Goal: Information Seeking & Learning: Learn about a topic

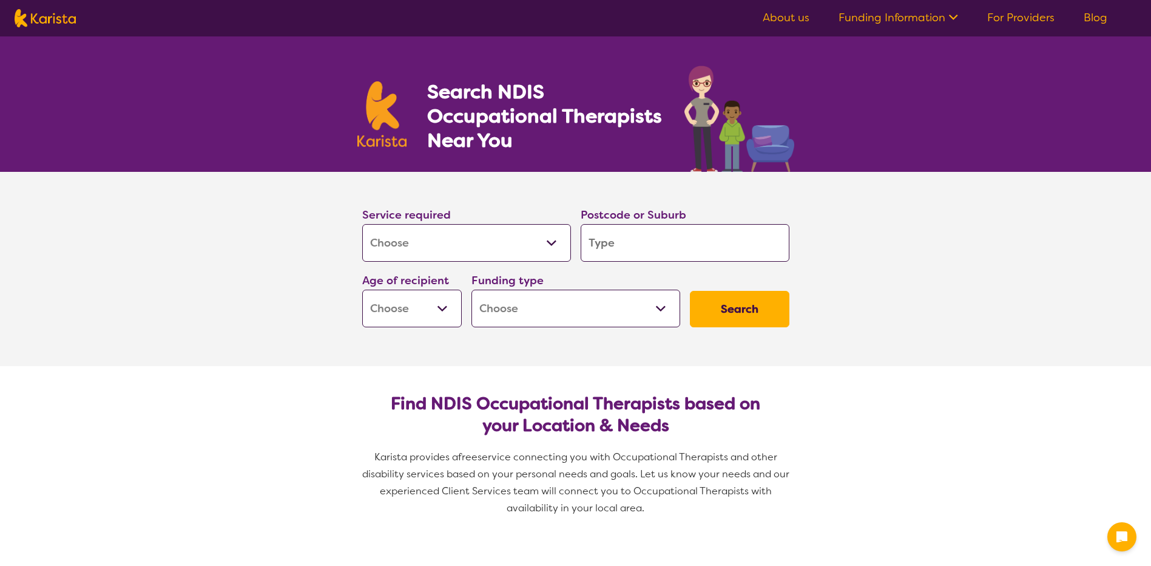
select select "[MEDICAL_DATA]"
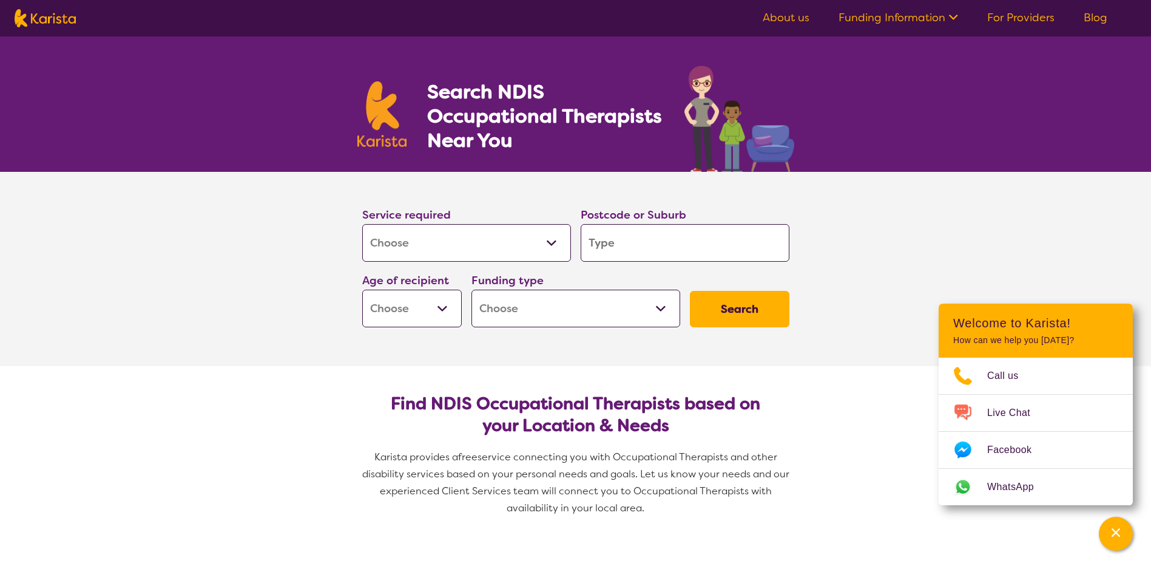
click at [597, 245] on input "search" at bounding box center [685, 243] width 209 height 38
type input "M"
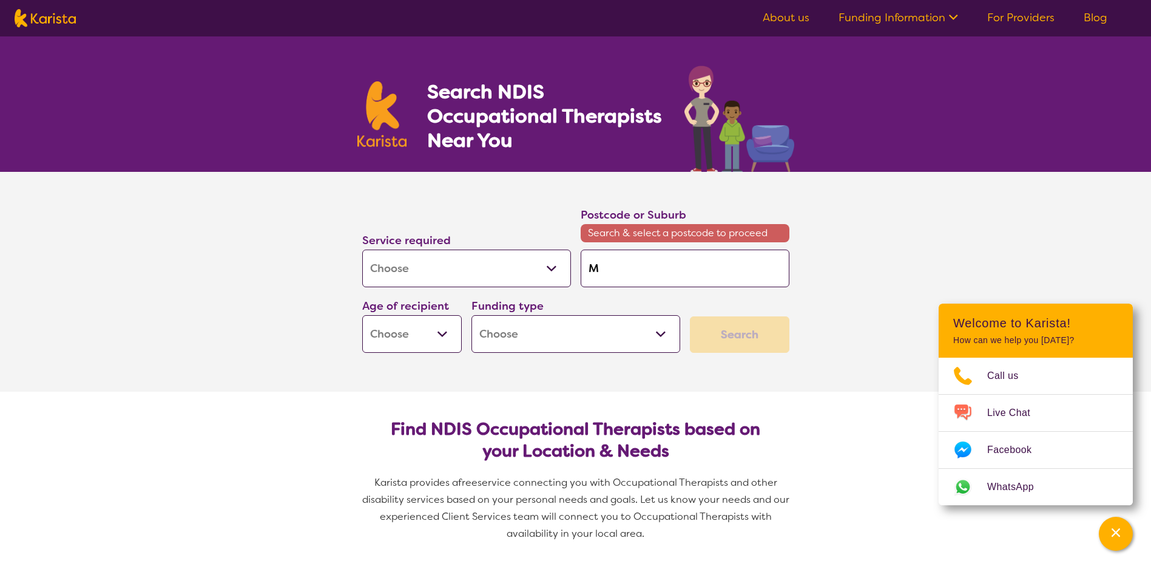
type input "Me"
type input "[PERSON_NAME]"
type input "Melt"
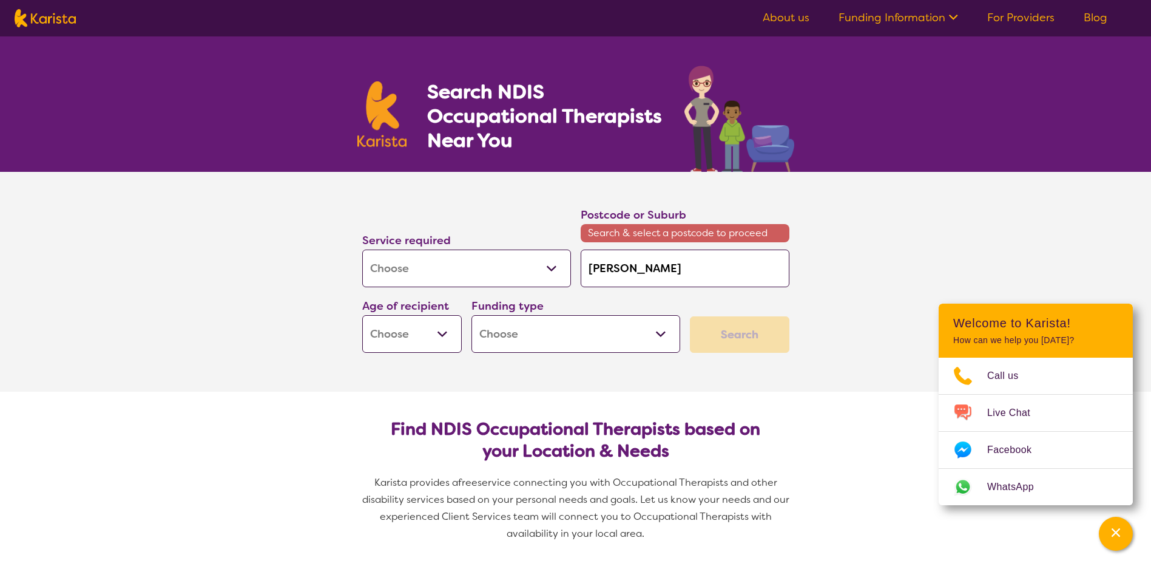
type input "Melt"
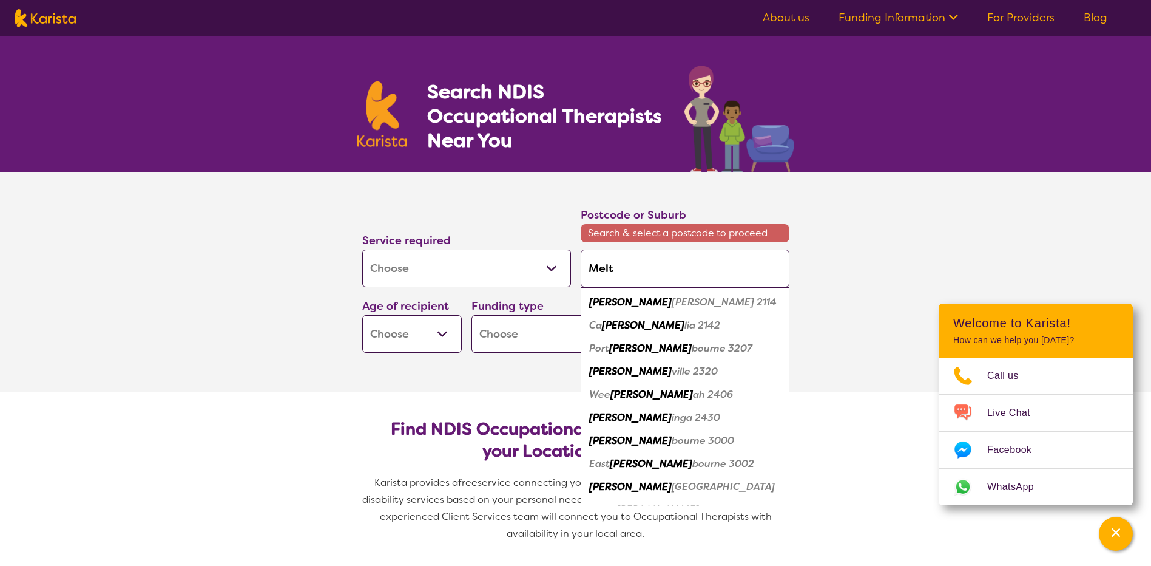
type input "Melto"
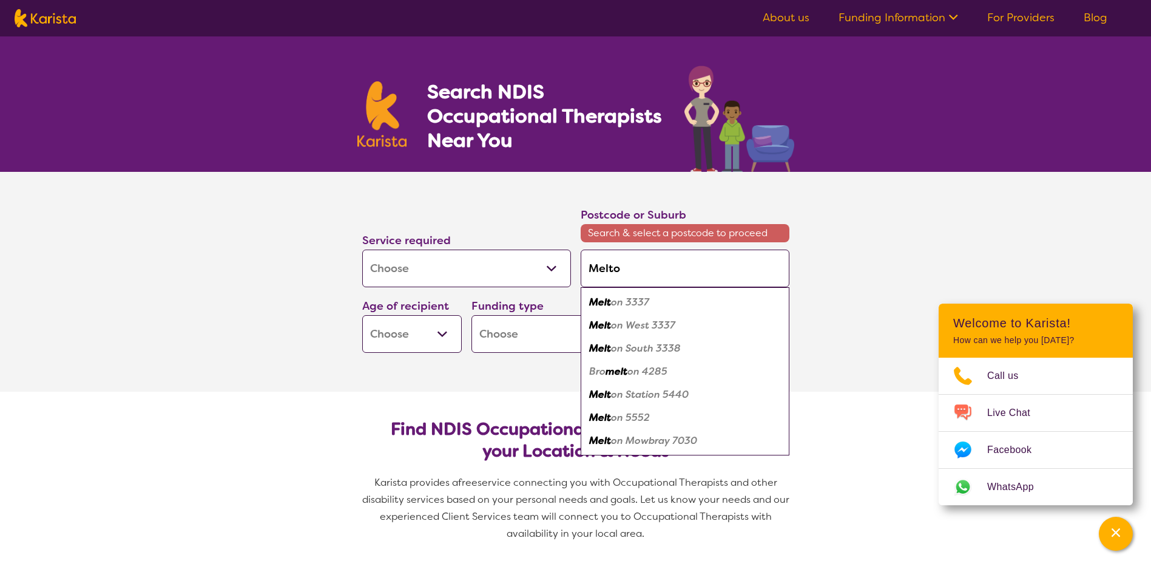
type input "[PERSON_NAME]"
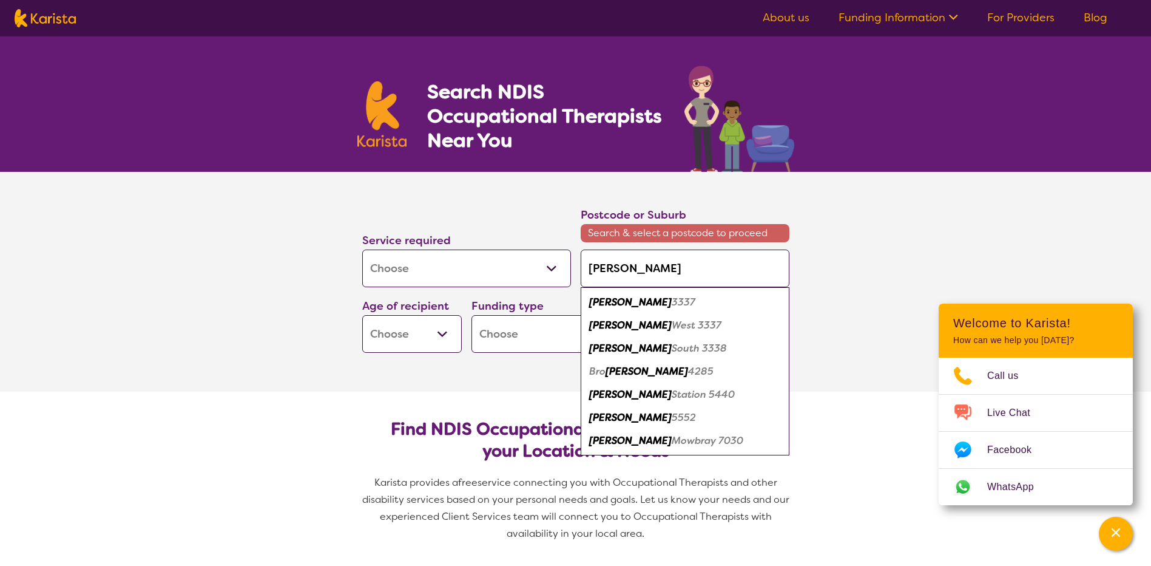
click at [601, 305] on em "[PERSON_NAME]" at bounding box center [630, 301] width 83 height 13
type input "3337"
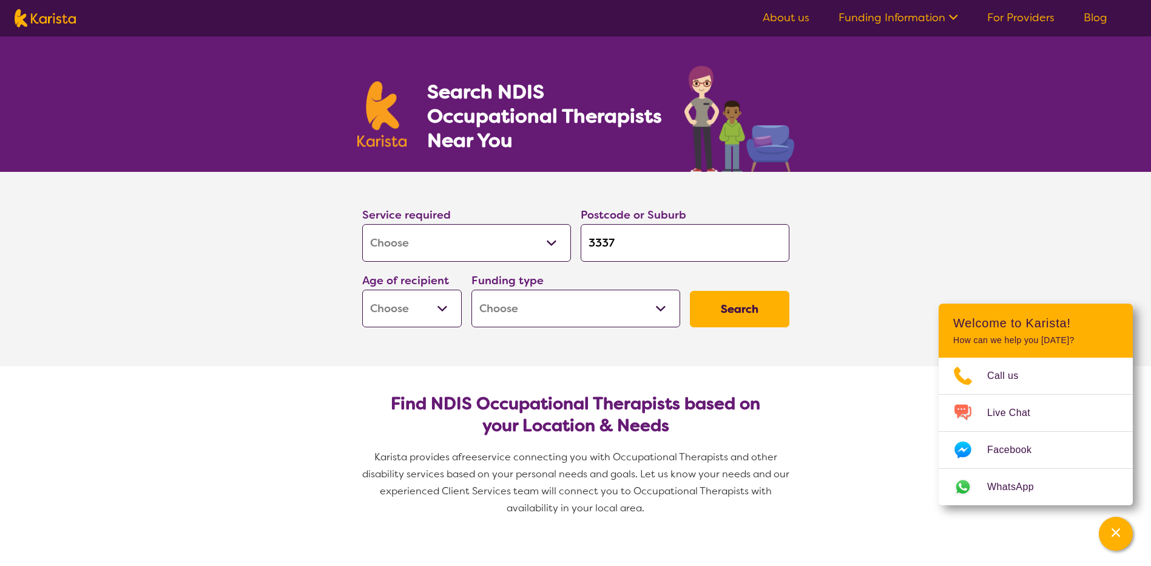
click at [441, 311] on select "Early Childhood - 0 to 9 Child - 10 to 11 Adolescent - 12 to 17 Adult - 18 to 6…" at bounding box center [412, 308] width 100 height 38
select select "AD"
click at [362, 289] on select "Early Childhood - 0 to 9 Child - 10 to 11 Adolescent - 12 to 17 Adult - 18 to 6…" at bounding box center [412, 308] width 100 height 38
select select "AD"
click at [665, 307] on select "Home Care Package (HCP) National Disability Insurance Scheme (NDIS) I don't know" at bounding box center [575, 308] width 209 height 38
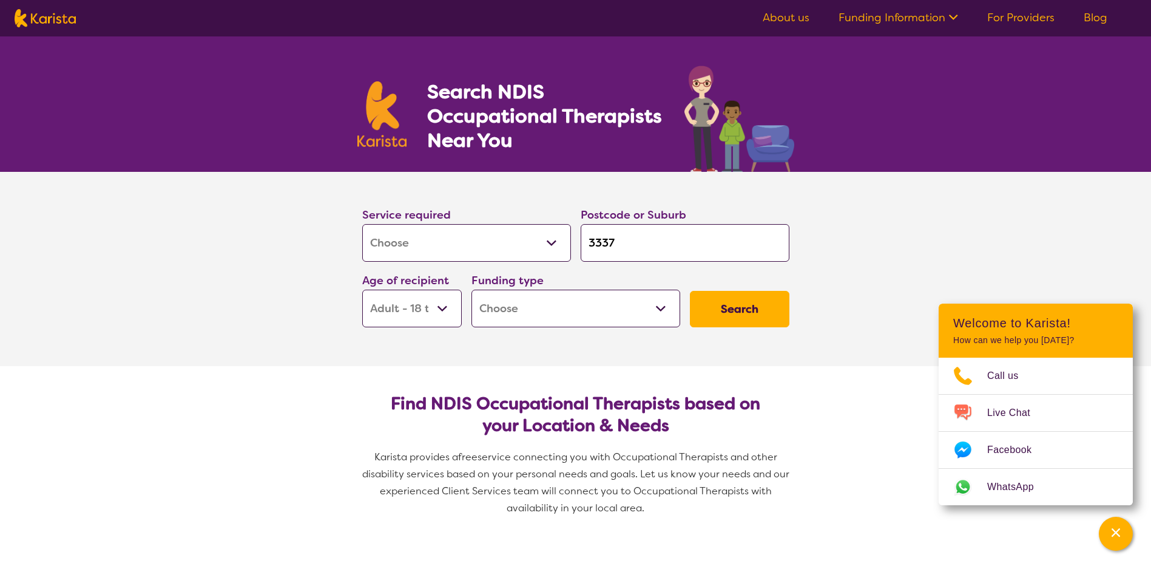
select select "NDIS"
click at [471, 289] on select "Home Care Package (HCP) National Disability Insurance Scheme (NDIS) I don't know" at bounding box center [575, 308] width 209 height 38
select select "NDIS"
click at [729, 304] on button "Search" at bounding box center [740, 309] width 100 height 36
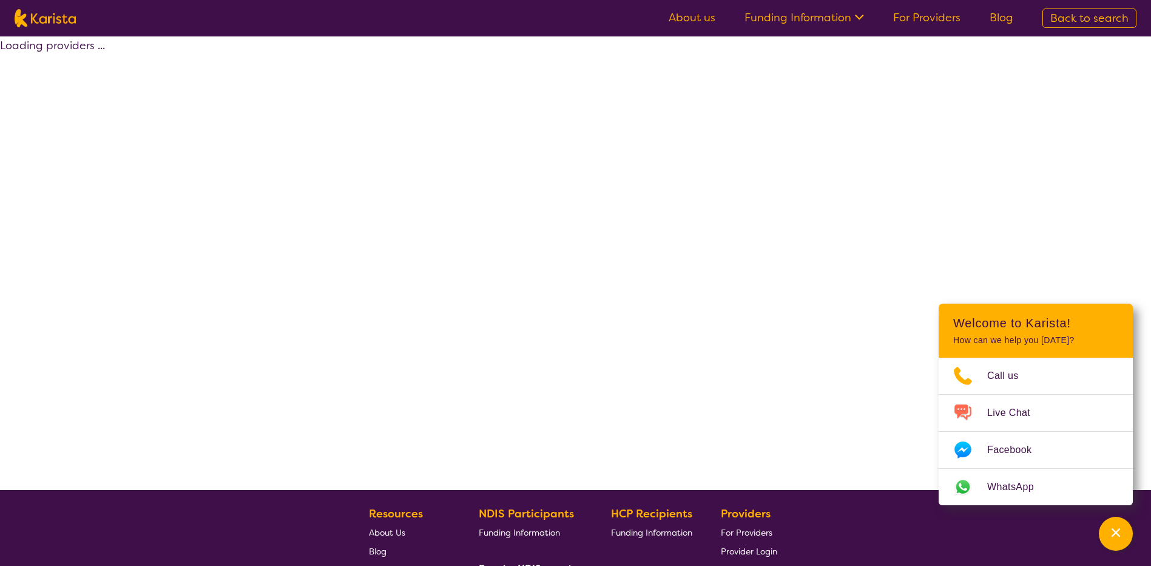
select select "by_score"
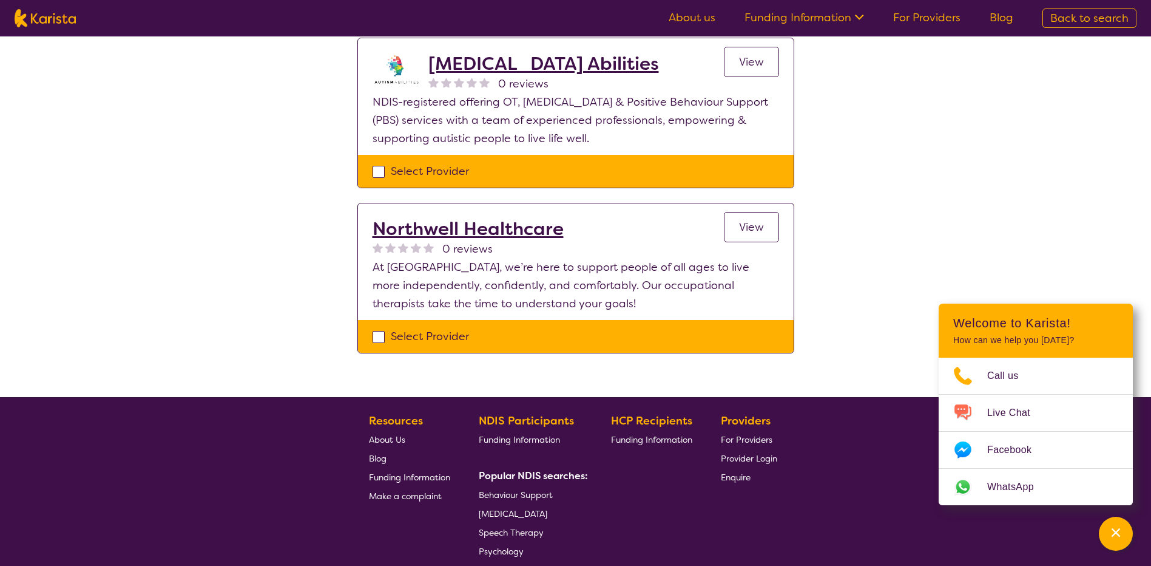
scroll to position [1032, 0]
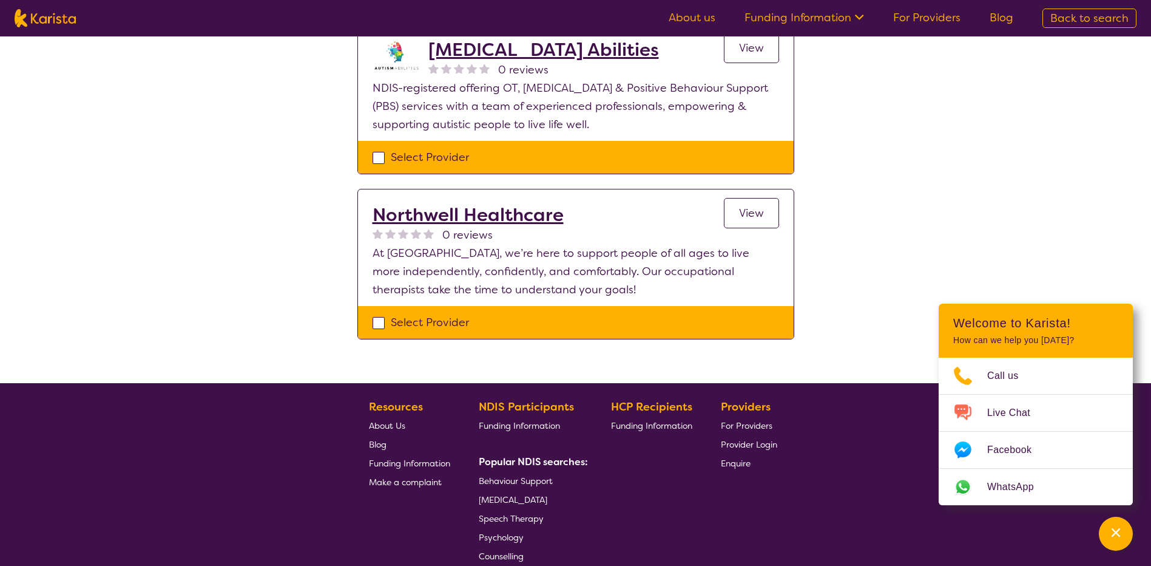
click at [515, 494] on span "[MEDICAL_DATA]" at bounding box center [513, 499] width 69 height 11
select select "[MEDICAL_DATA]"
select select "AD"
select select "NDIS"
select select "[MEDICAL_DATA]"
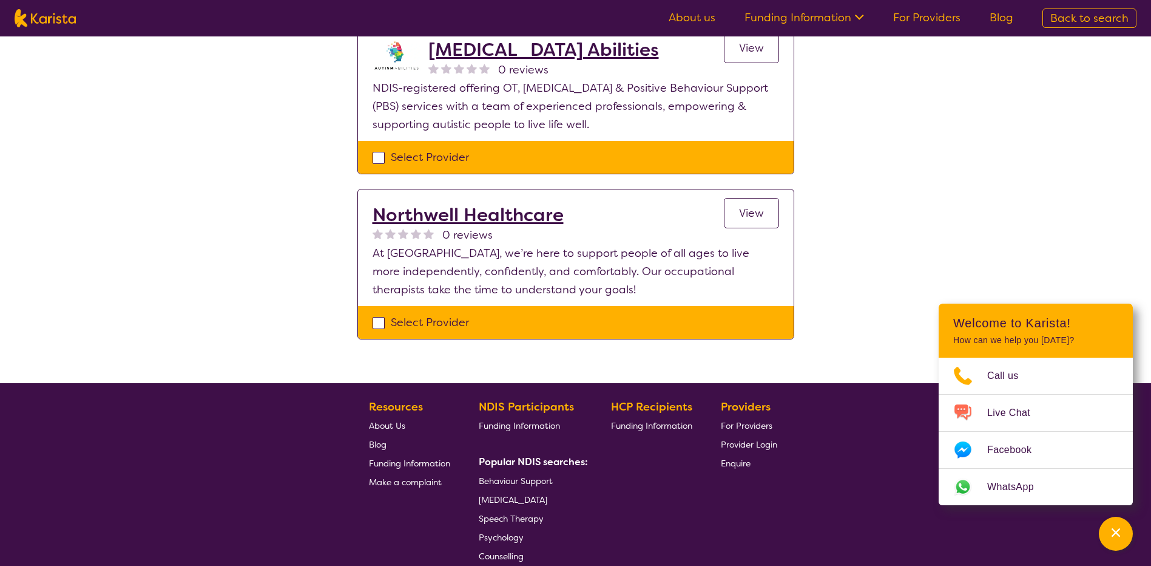
select select "AD"
select select "NDIS"
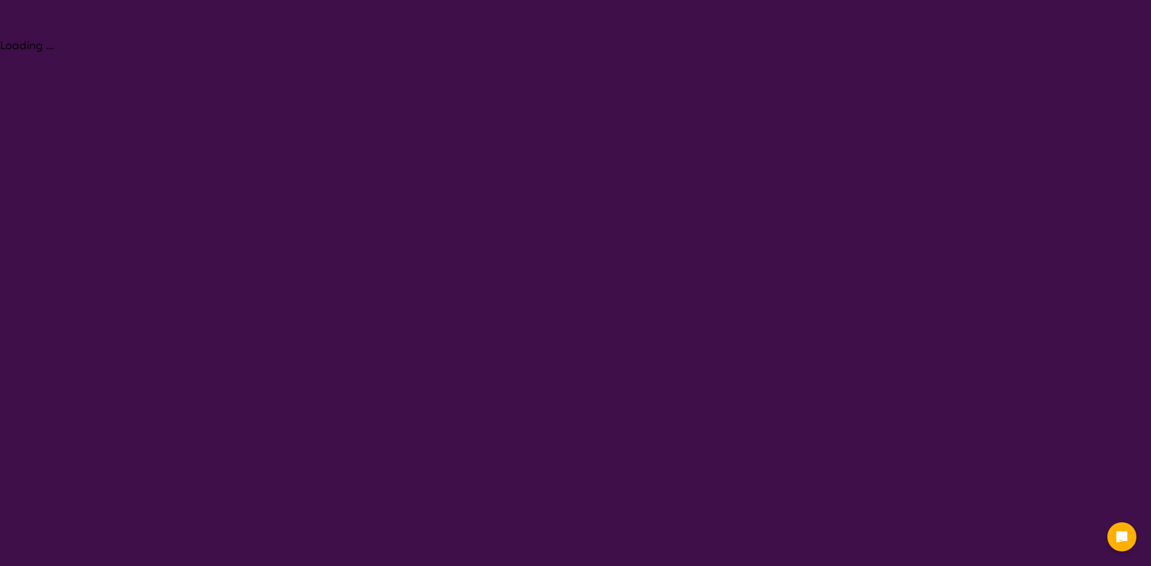
select select "[MEDICAL_DATA]"
select select "AD"
select select "NDIS"
select select "[MEDICAL_DATA]"
select select "AD"
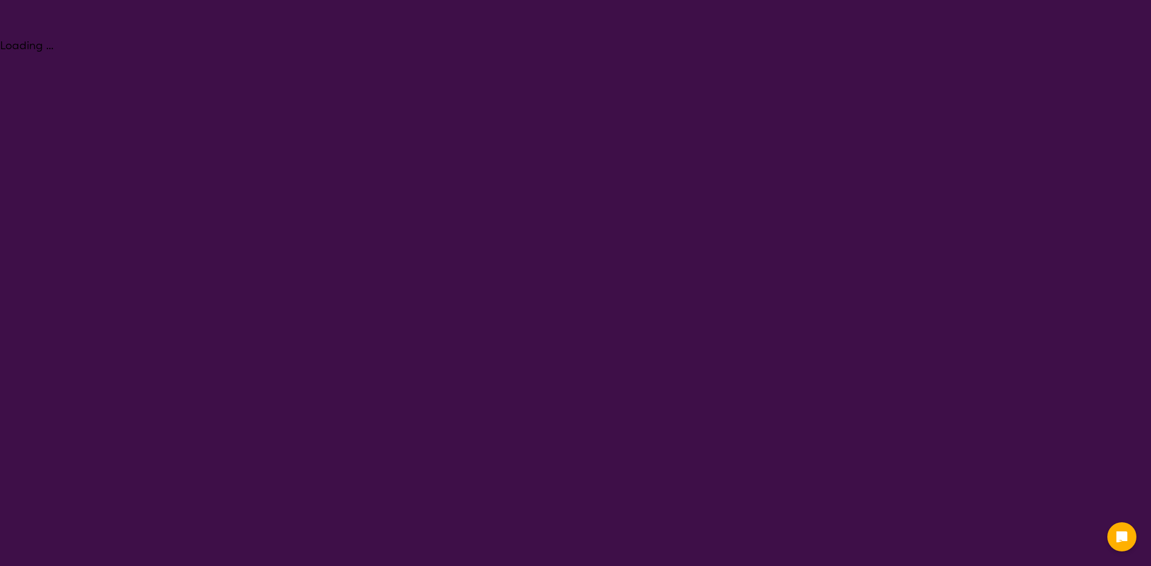
select select "NDIS"
